Goal: Task Accomplishment & Management: Use online tool/utility

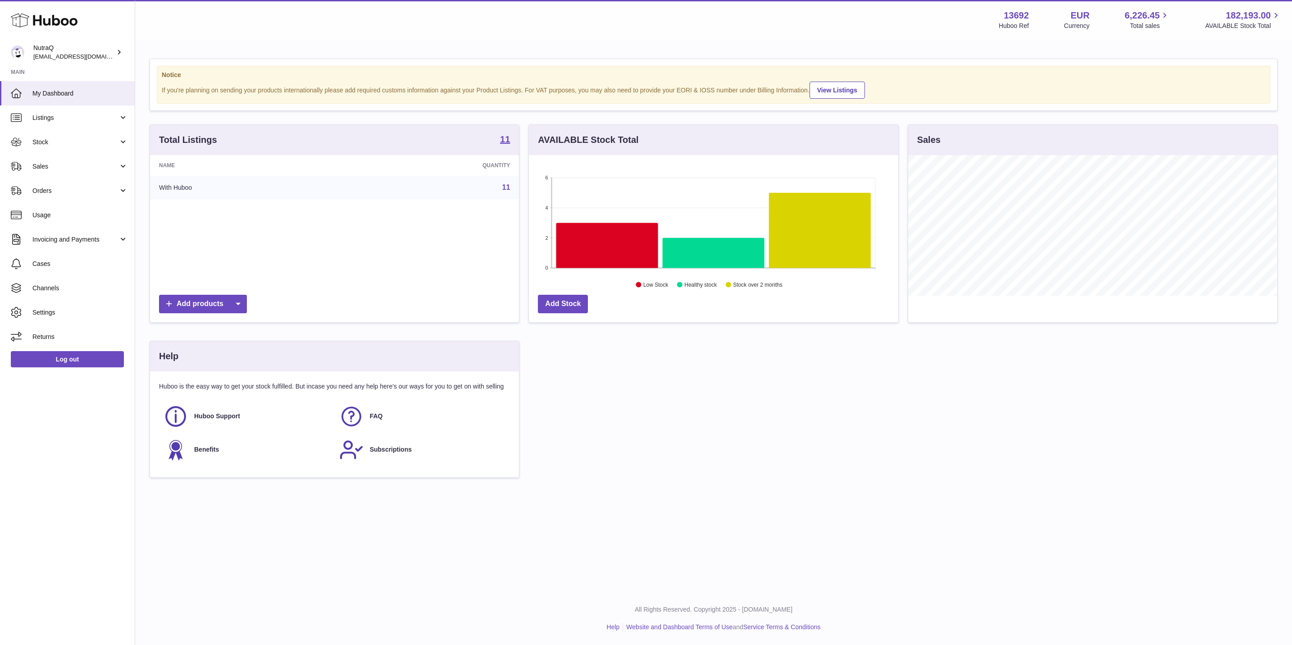
scroll to position [141, 368]
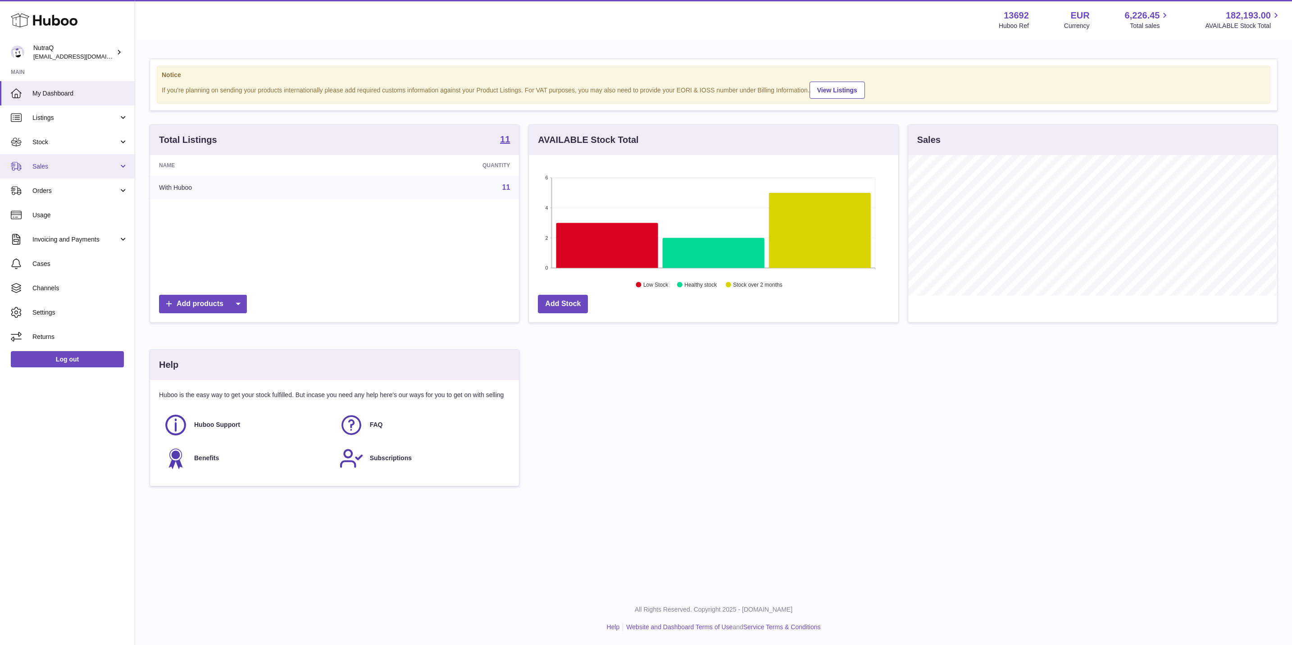
click at [72, 164] on span "Sales" at bounding box center [75, 166] width 86 height 9
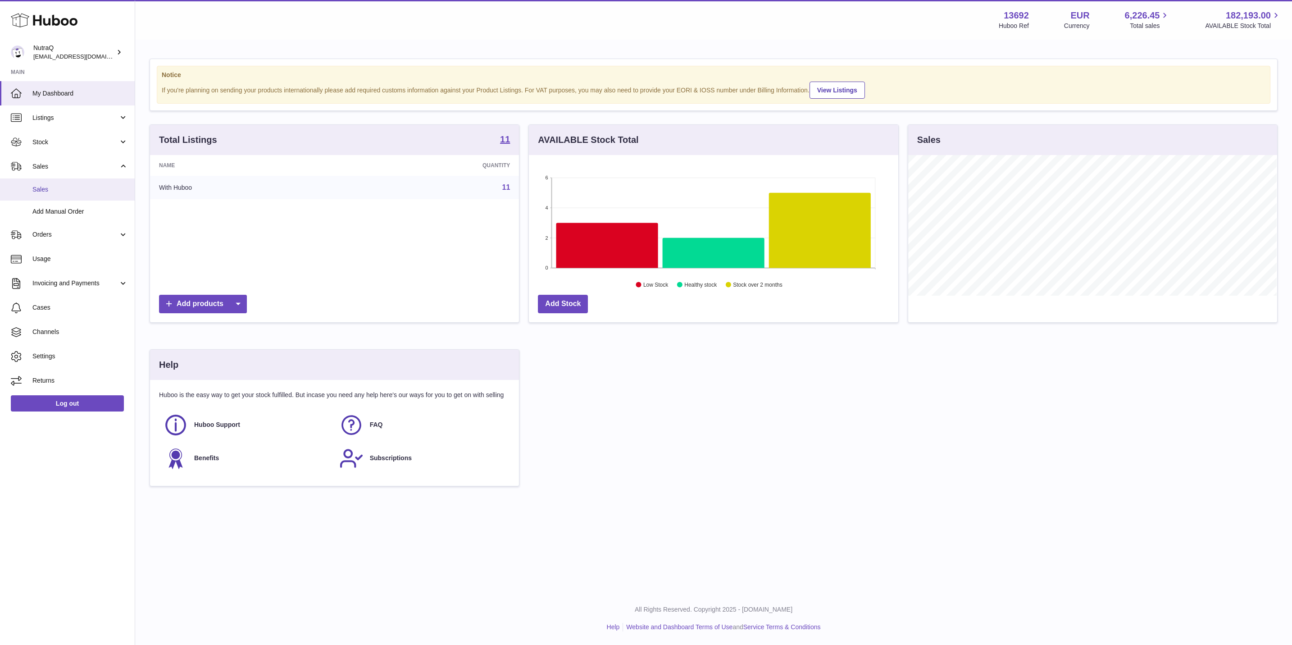
click at [58, 188] on span "Sales" at bounding box center [80, 189] width 96 height 9
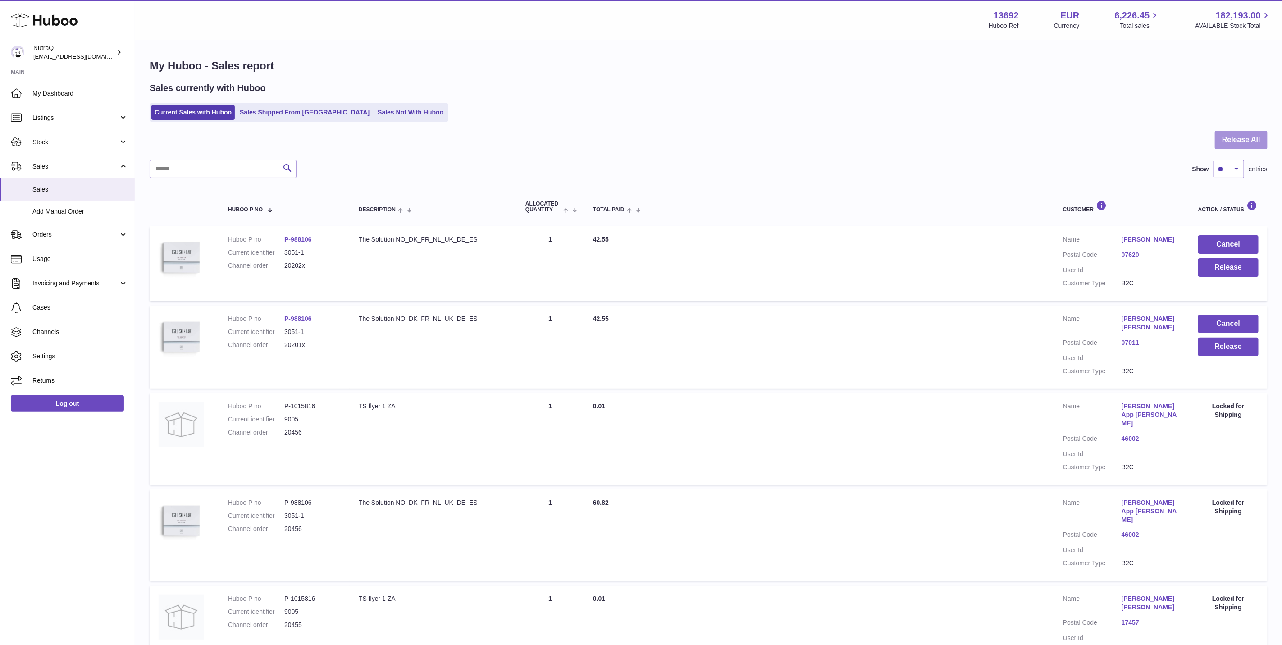
click at [1230, 145] on button "Release All" at bounding box center [1241, 140] width 53 height 18
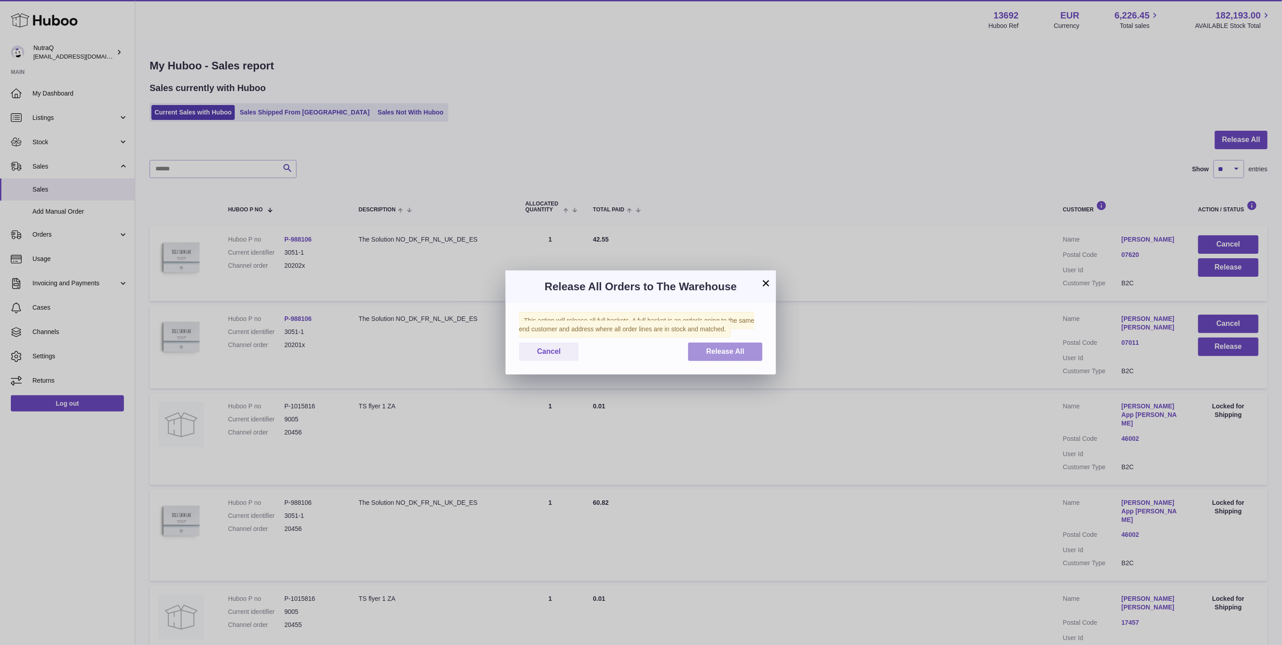
click at [714, 353] on span "Release All" at bounding box center [725, 351] width 38 height 8
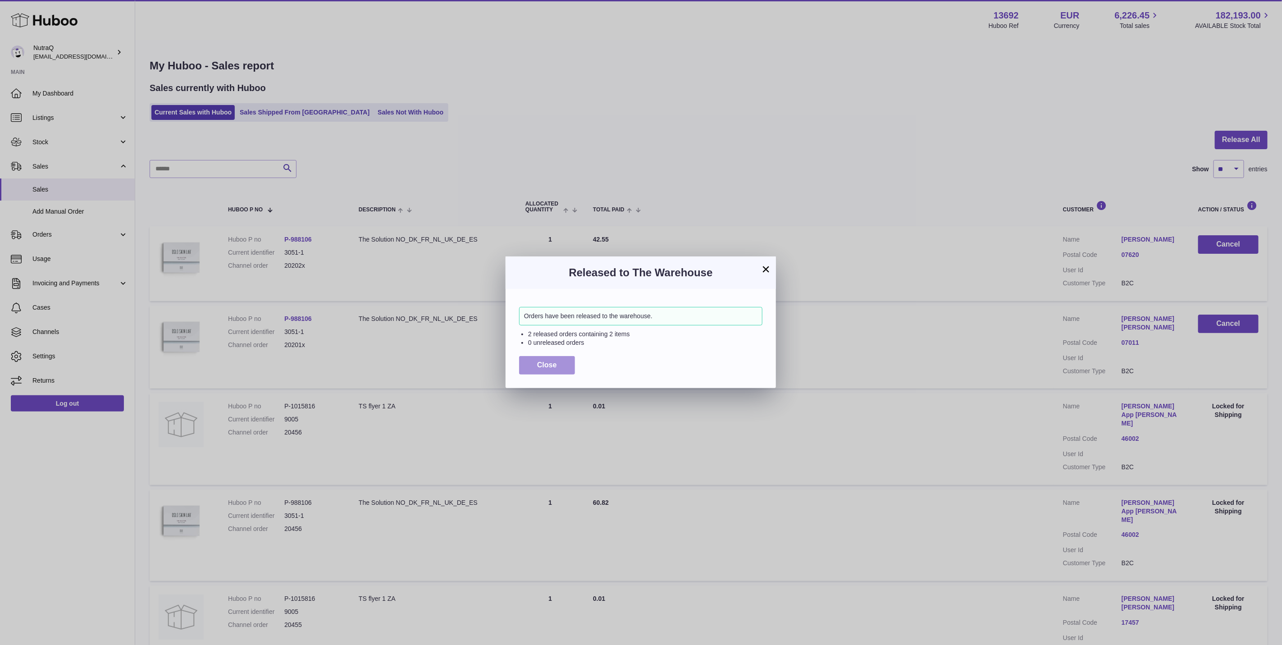
click at [568, 368] on button "Close" at bounding box center [547, 365] width 56 height 18
